Goal: Information Seeking & Learning: Learn about a topic

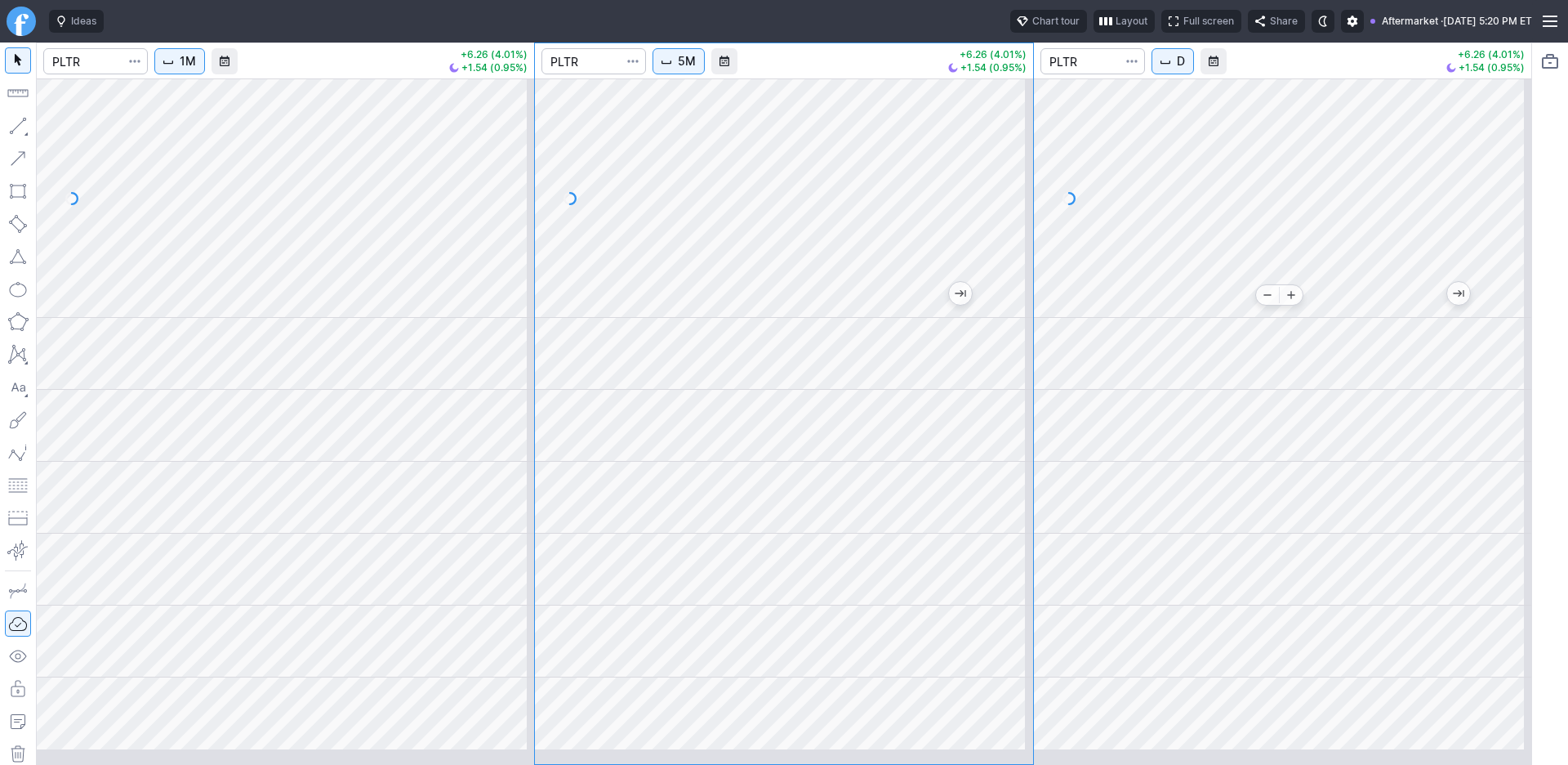
click at [1362, 318] on div at bounding box center [1282, 198] width 497 height 239
click at [1496, 191] on div at bounding box center [1282, 198] width 497 height 239
click at [1518, 146] on div at bounding box center [1282, 198] width 497 height 239
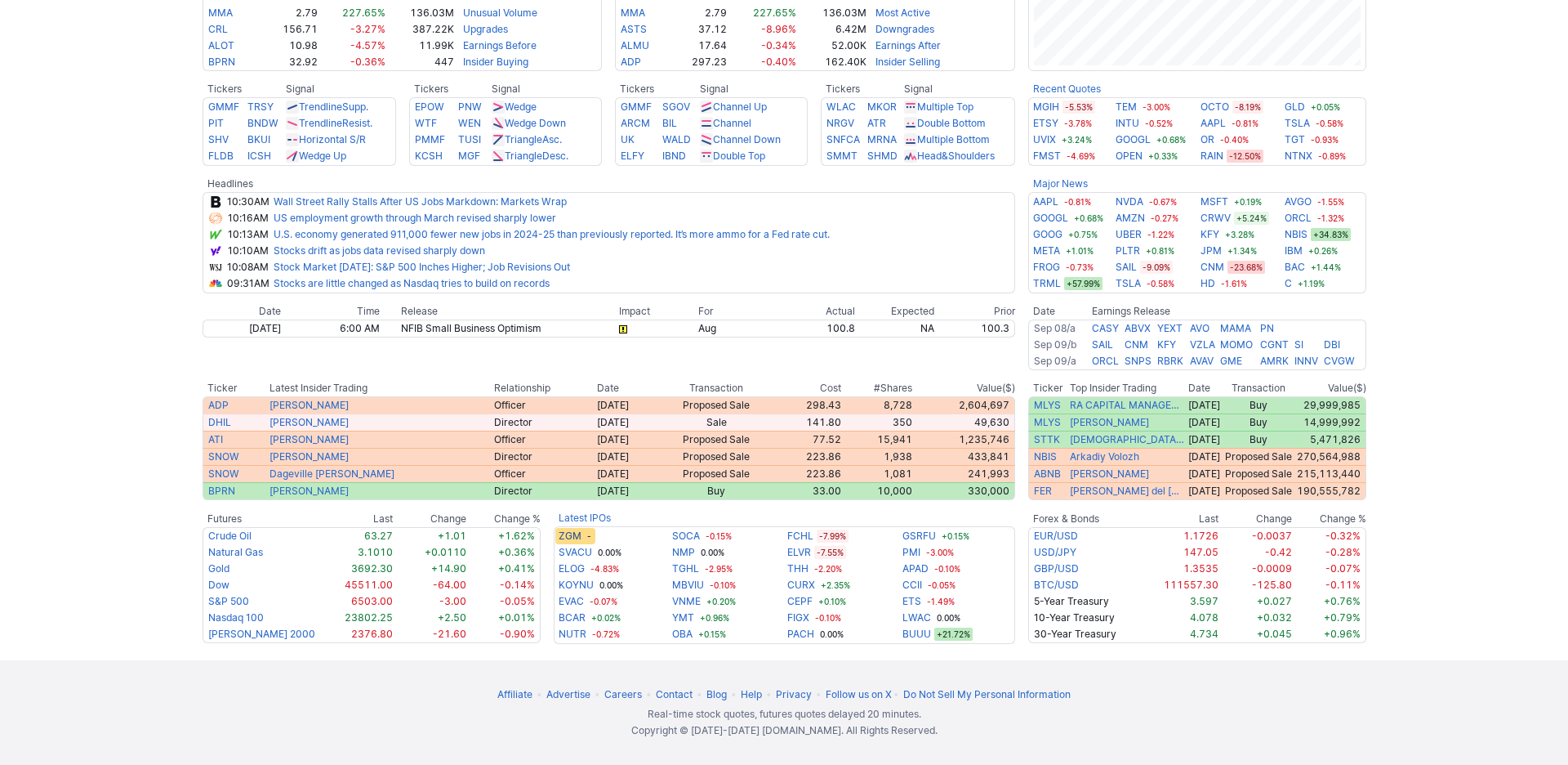
scroll to position [625, 0]
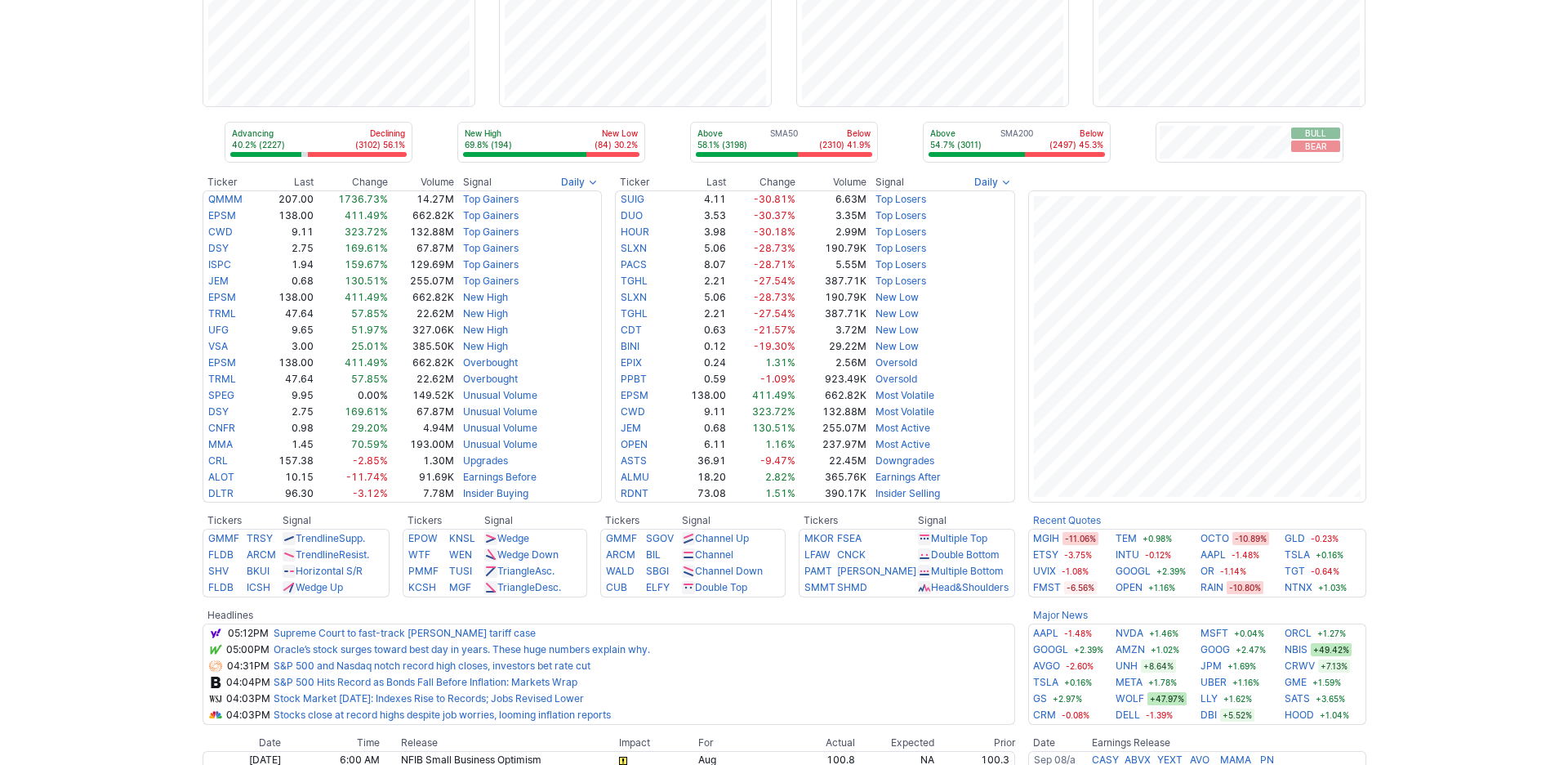
scroll to position [49, 0]
